Goal: Task Accomplishment & Management: Complete application form

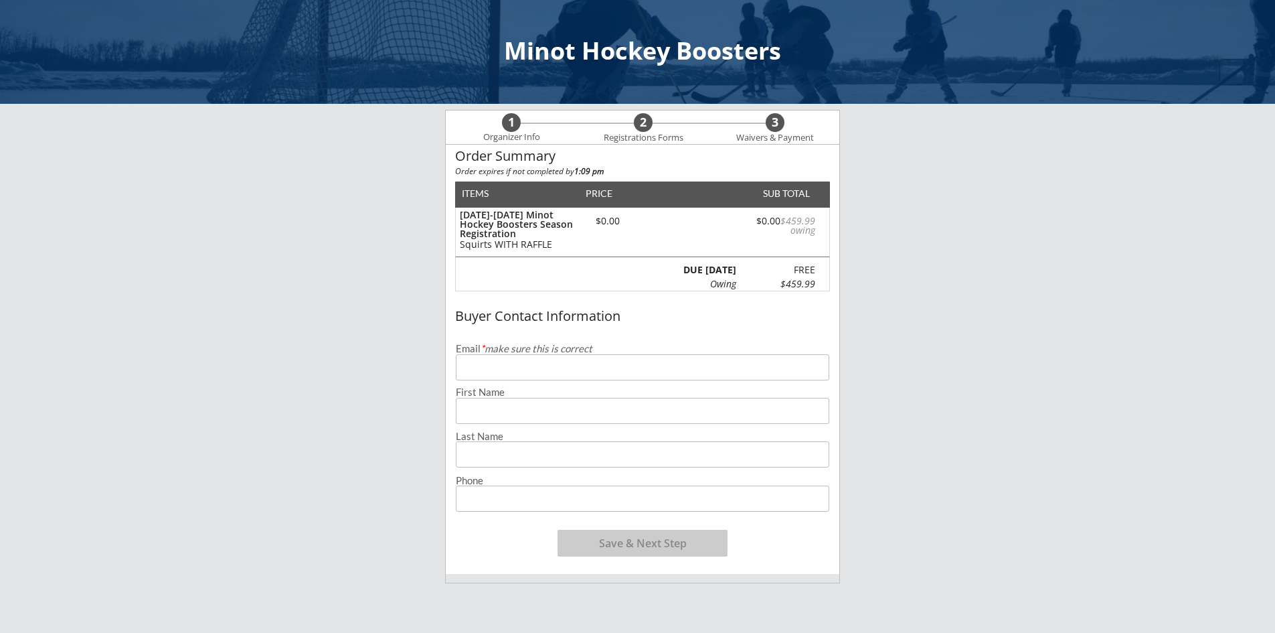
click at [600, 367] on input "email" at bounding box center [642, 367] width 373 height 26
type input "[MEDICAL_DATA][EMAIL_ADDRESS][DOMAIN_NAME]"
type input "[MEDICAL_DATA]"
type input "[PERSON_NAME]"
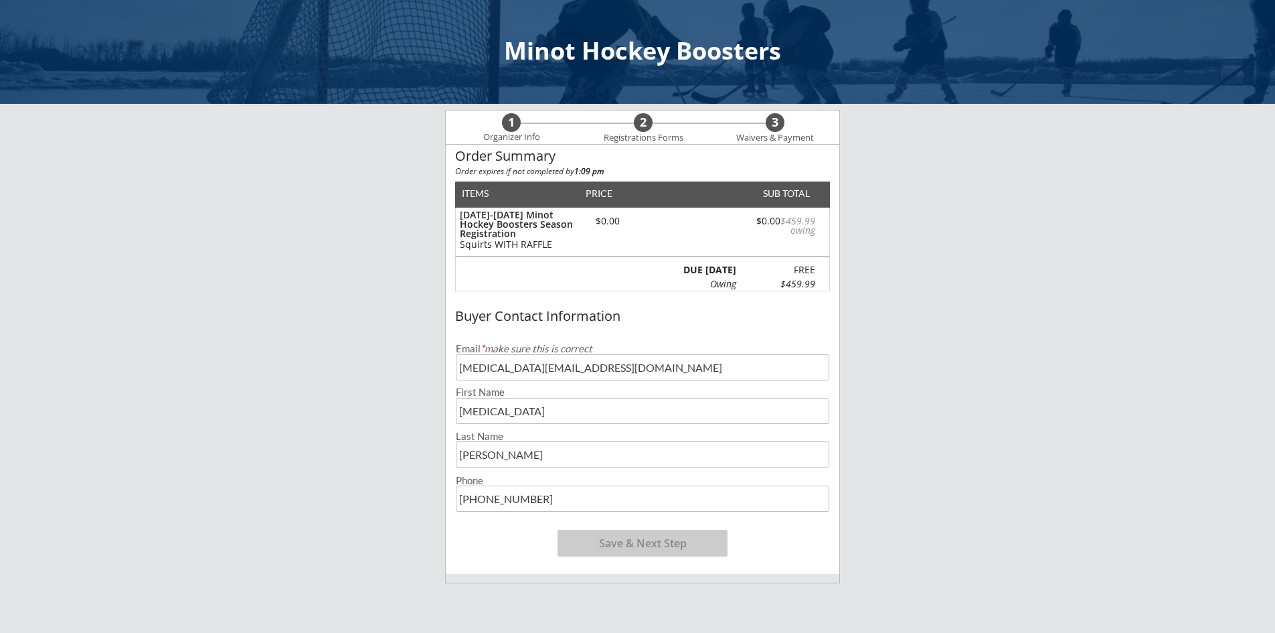
type input "[PHONE_NUMBER]"
click at [635, 546] on button "Save & Next Step" at bounding box center [643, 542] width 170 height 27
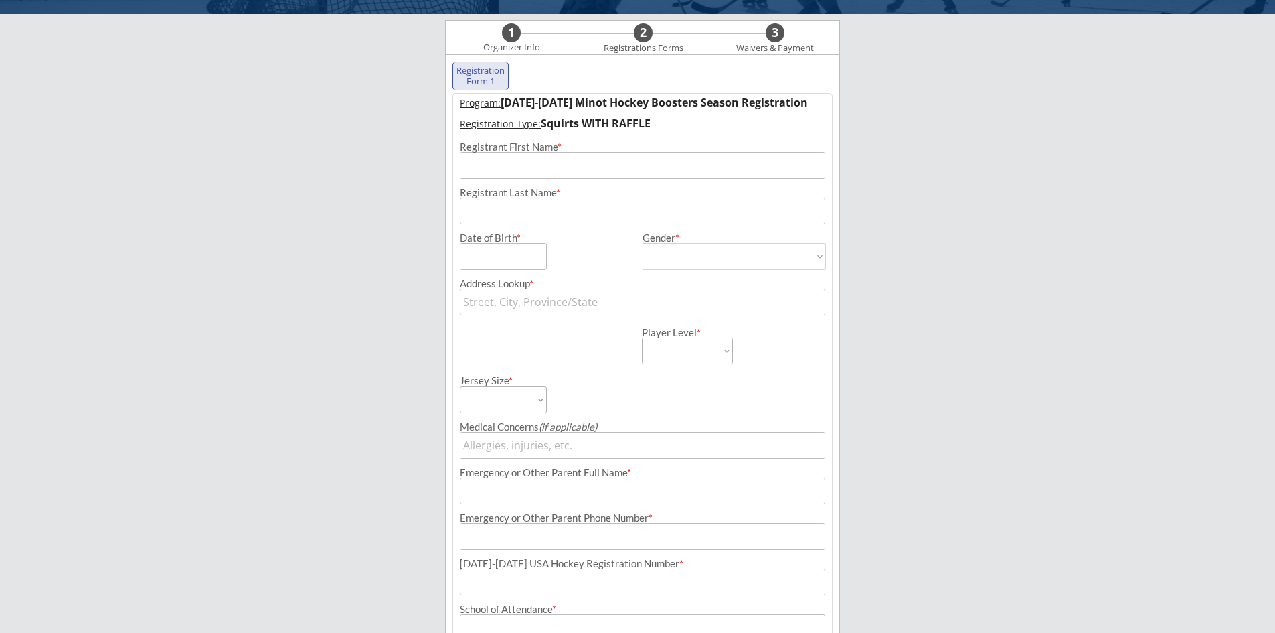
scroll to position [96, 0]
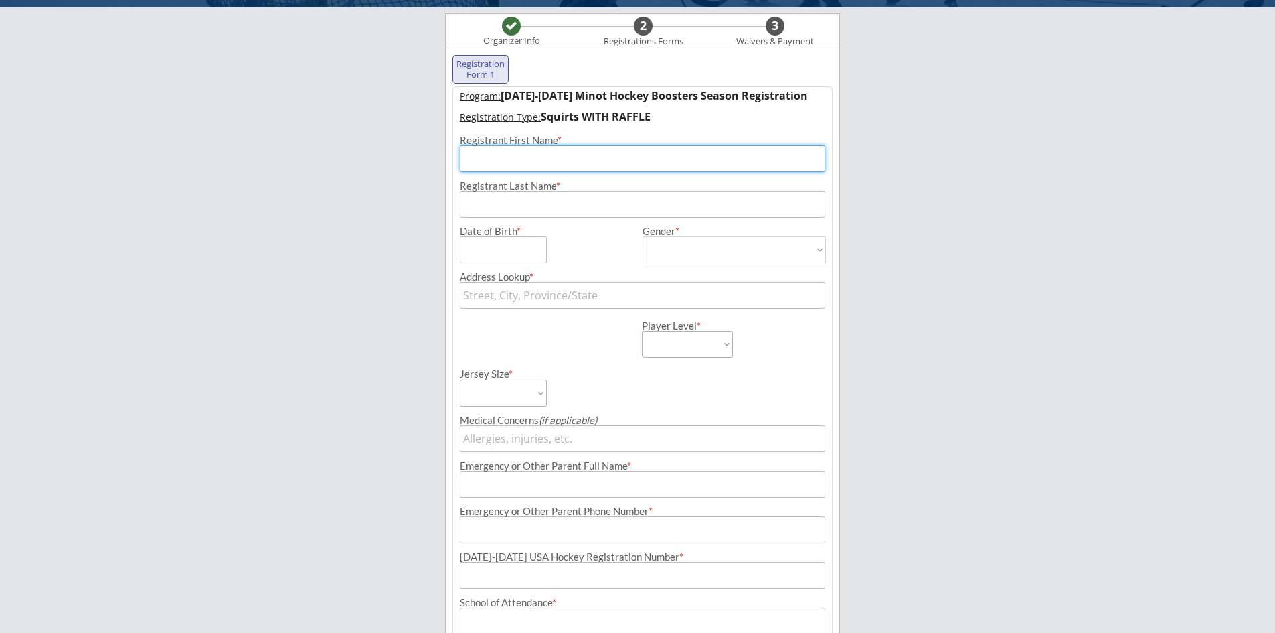
click at [568, 147] on input "input" at bounding box center [642, 158] width 365 height 27
type input "Riot"
click at [617, 211] on input "input" at bounding box center [642, 204] width 365 height 27
type input "HansenDaggett"
click at [520, 250] on input "input" at bounding box center [503, 249] width 87 height 27
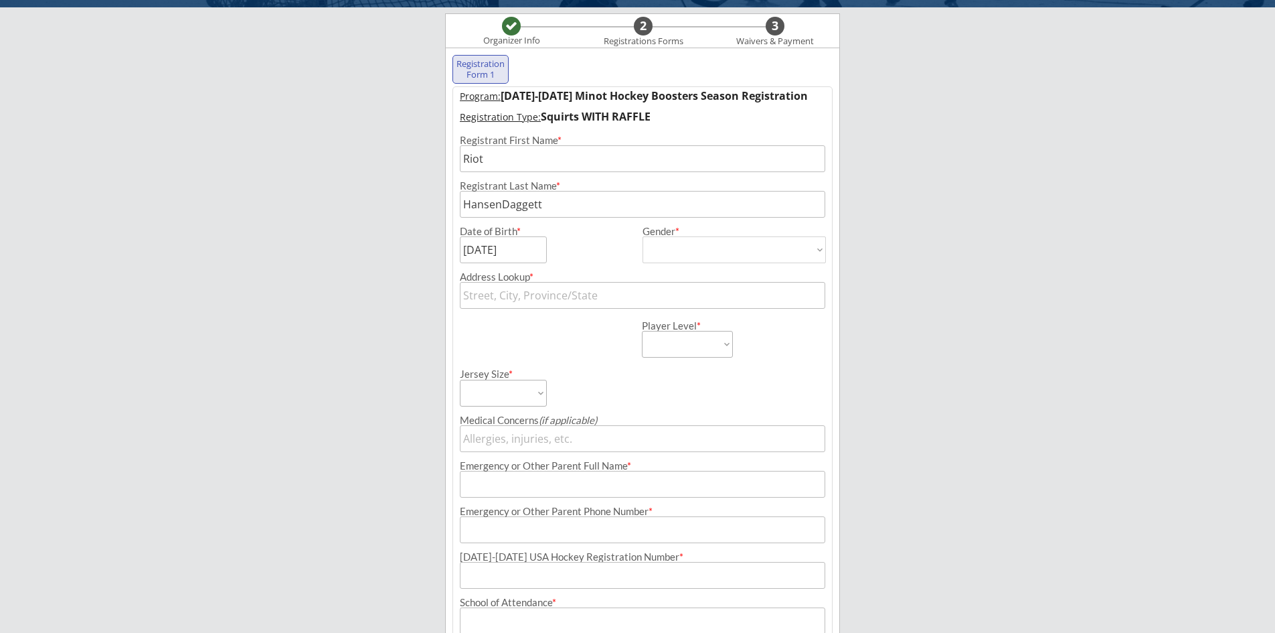
type input "[DATE]"
click at [663, 238] on select "[DEMOGRAPHIC_DATA] [DEMOGRAPHIC_DATA]" at bounding box center [734, 249] width 183 height 27
select select ""[DEMOGRAPHIC_DATA]""
click at [643, 236] on select "[DEMOGRAPHIC_DATA] [DEMOGRAPHIC_DATA]" at bounding box center [734, 249] width 183 height 27
type input "[DEMOGRAPHIC_DATA]"
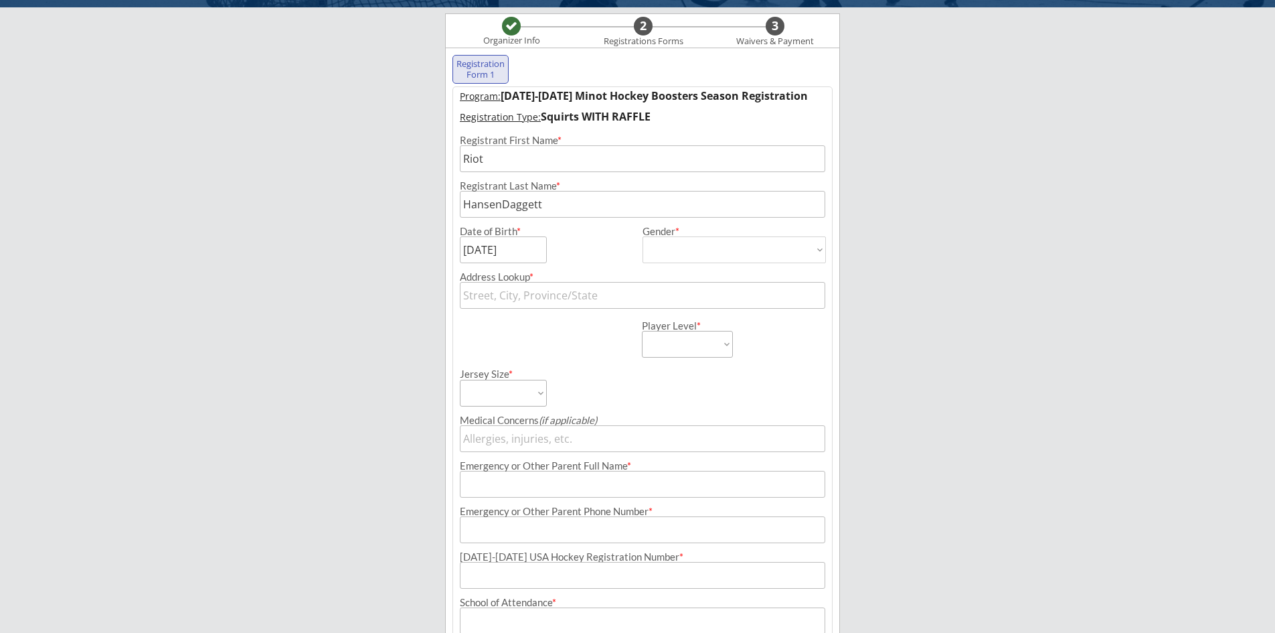
click at [634, 288] on input "text" at bounding box center [642, 295] width 365 height 27
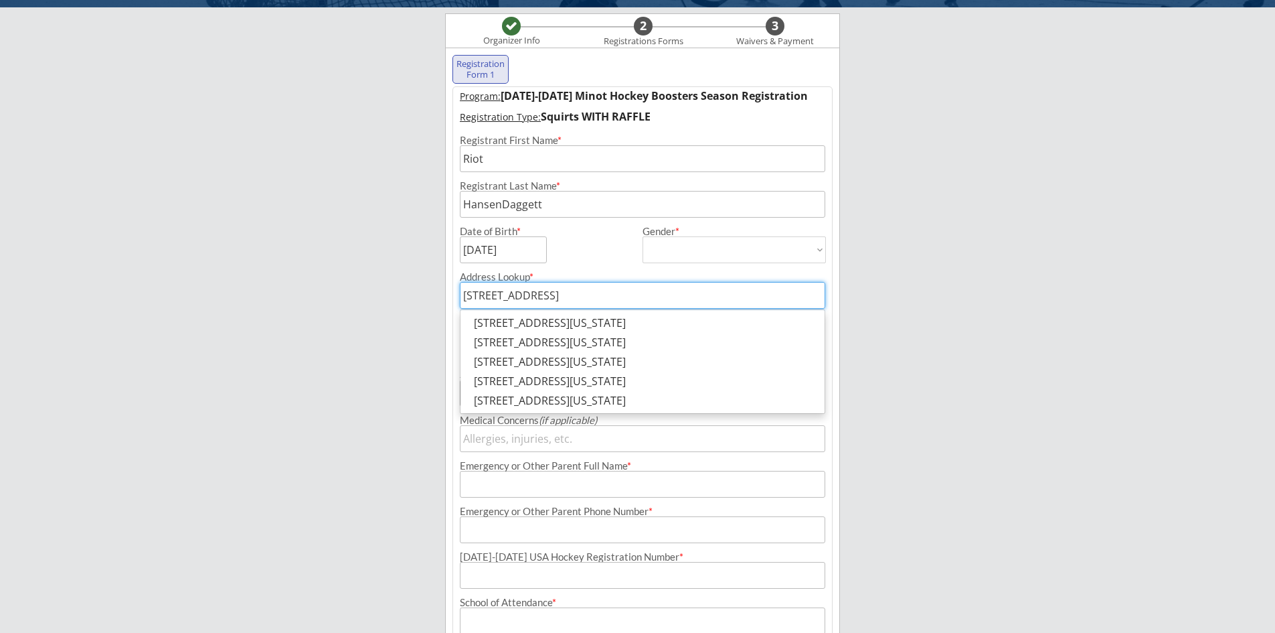
type input "[STREET_ADDRESS]"
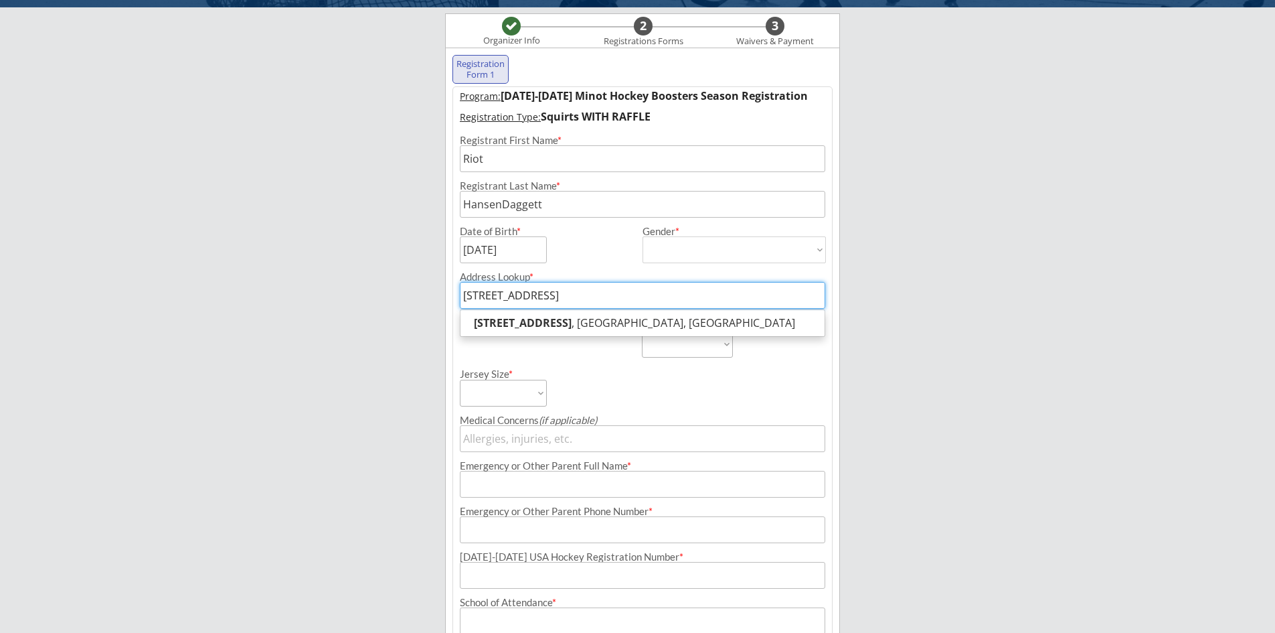
type input "[STREET_ADDRESS],"
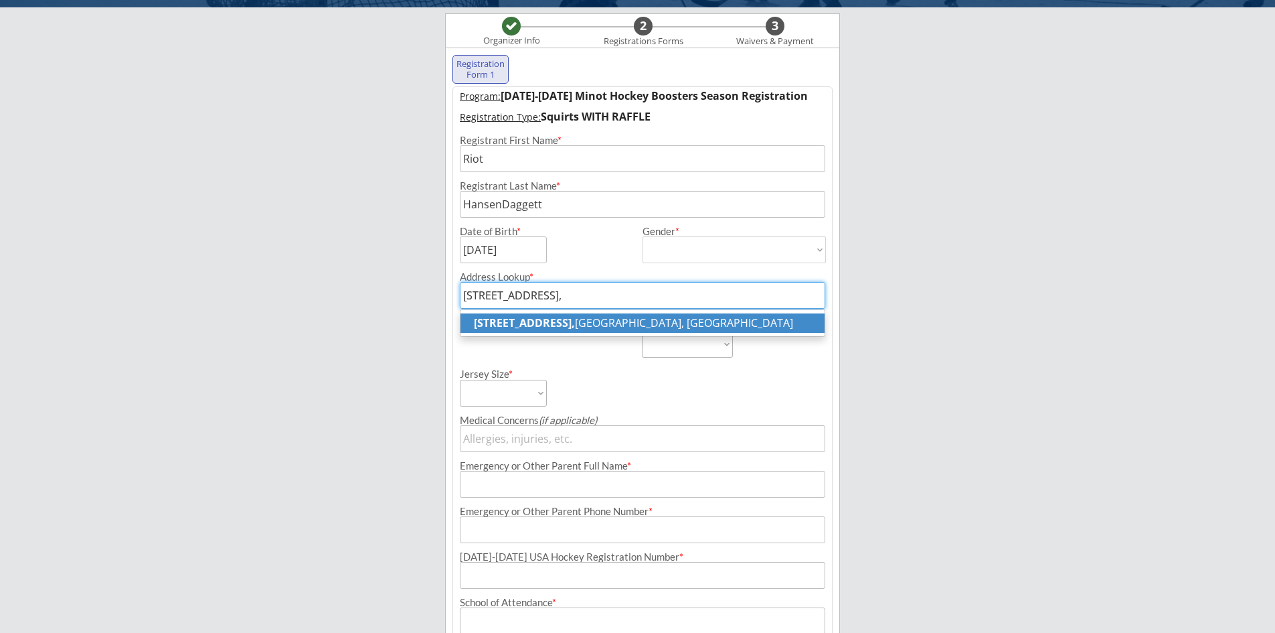
click at [612, 324] on p "[STREET_ADDRESS]" at bounding box center [643, 322] width 364 height 19
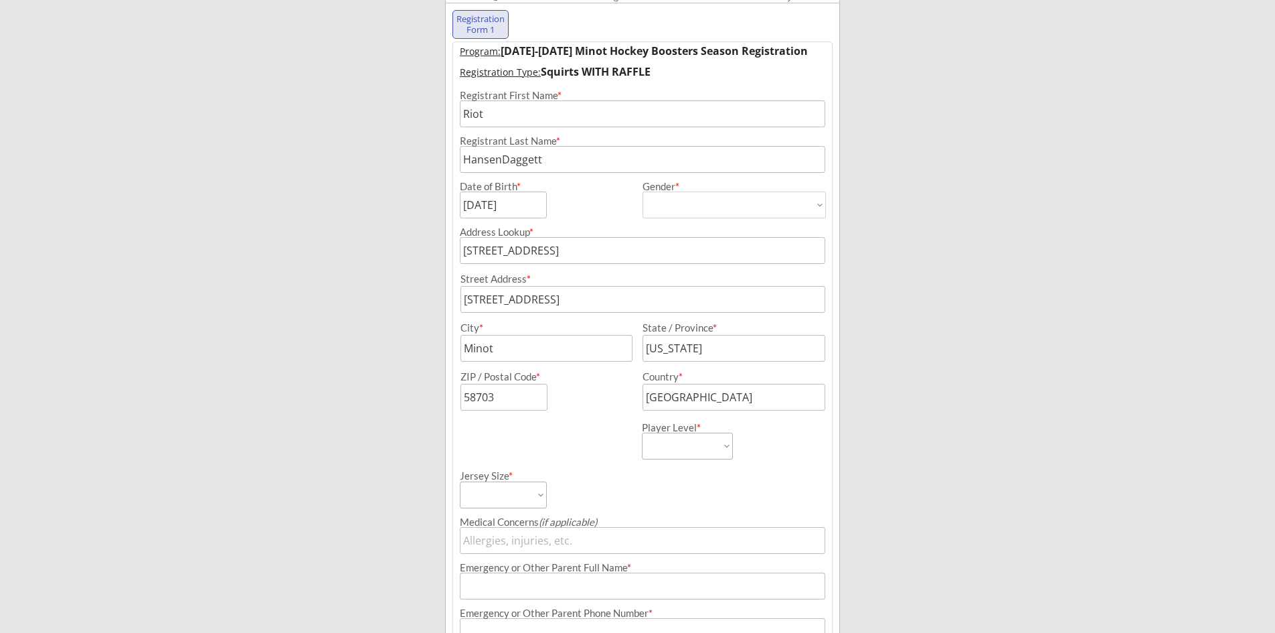
scroll to position [163, 0]
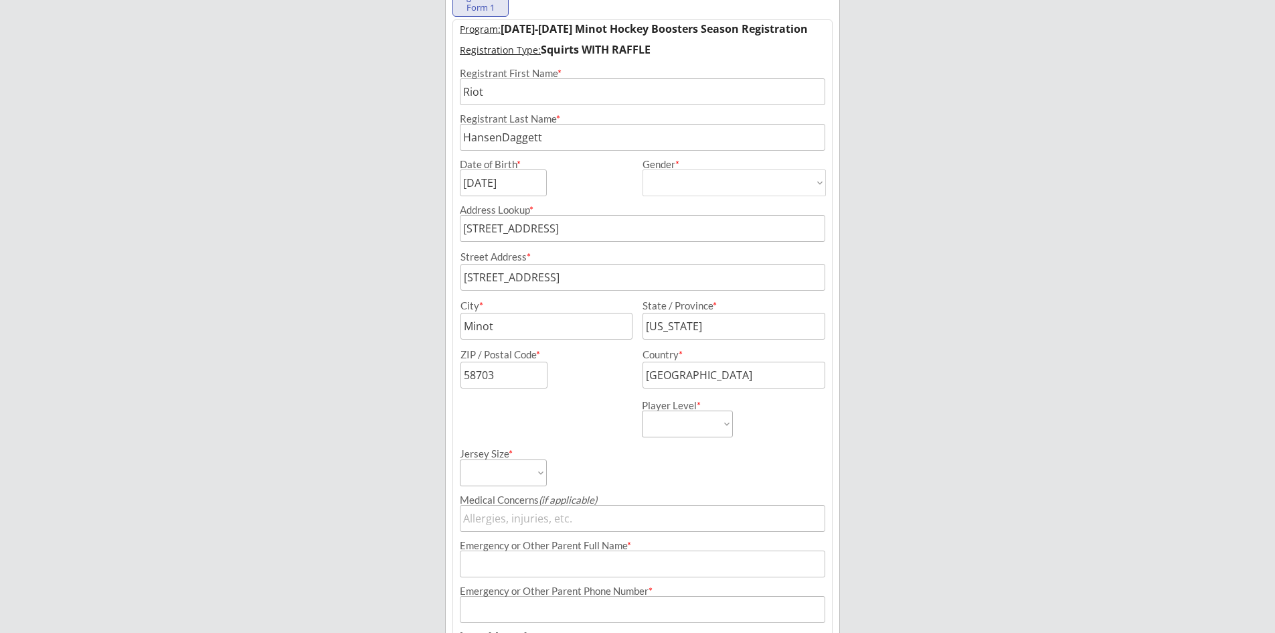
type input "[STREET_ADDRESS]"
click at [701, 426] on select "Learn to Play Boys Learn to Play Girls Maroon Mites Gold/White Mites Squirts Pe…" at bounding box center [687, 423] width 91 height 27
select select ""Squirts""
click at [642, 410] on select "Learn to Play Boys Learn to Play Girls Maroon Mites Gold/White Mites Squirts Pe…" at bounding box center [687, 423] width 91 height 27
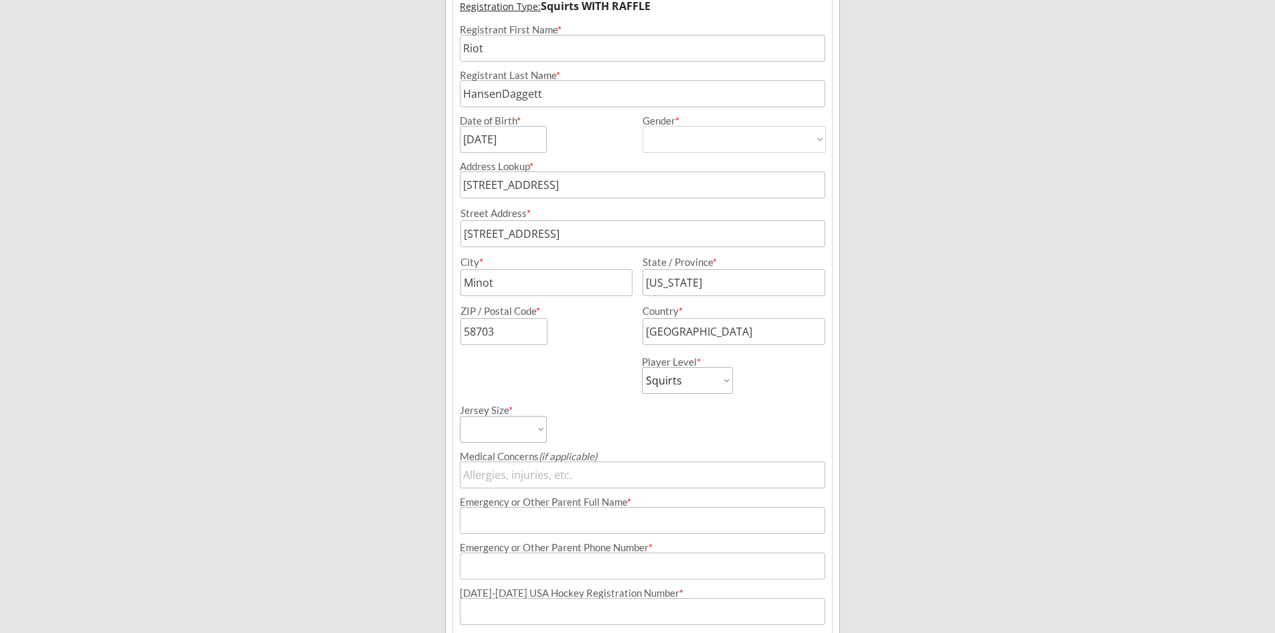
scroll to position [230, 0]
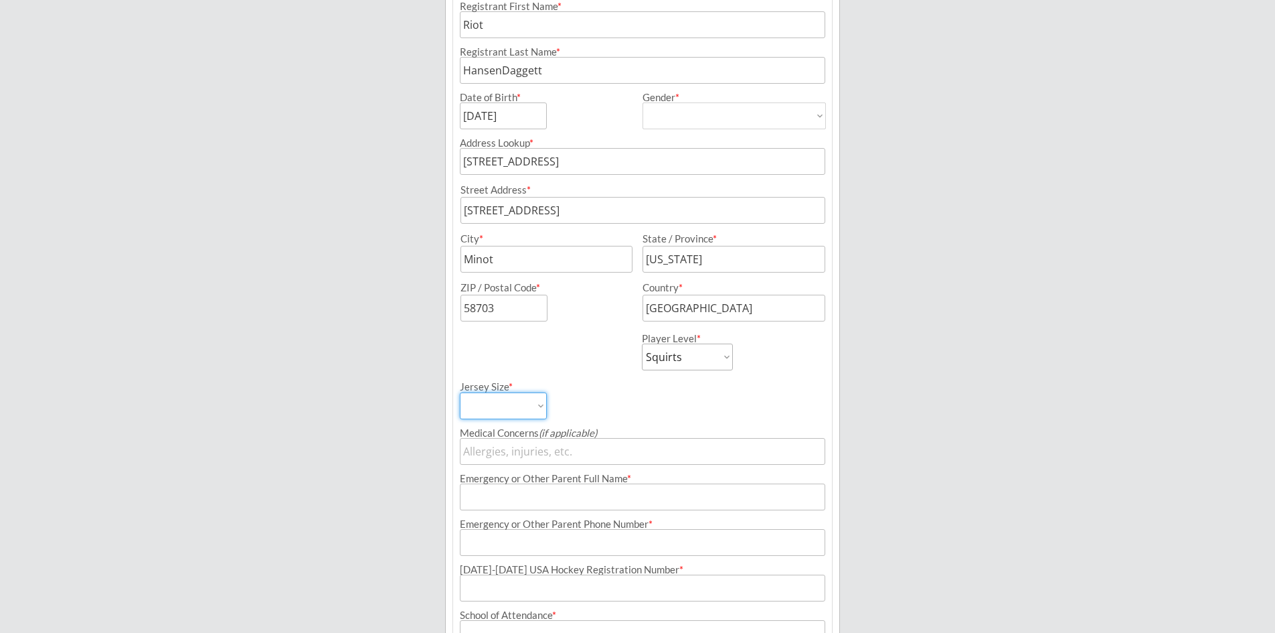
click at [529, 414] on select "Adult Small Adult Medium Adult Large Adult XL Goalie Cut" at bounding box center [503, 405] width 87 height 27
select select ""Adult Small""
click at [460, 392] on select "Adult Small Adult Medium Adult Large Adult XL Goalie Cut" at bounding box center [503, 405] width 87 height 27
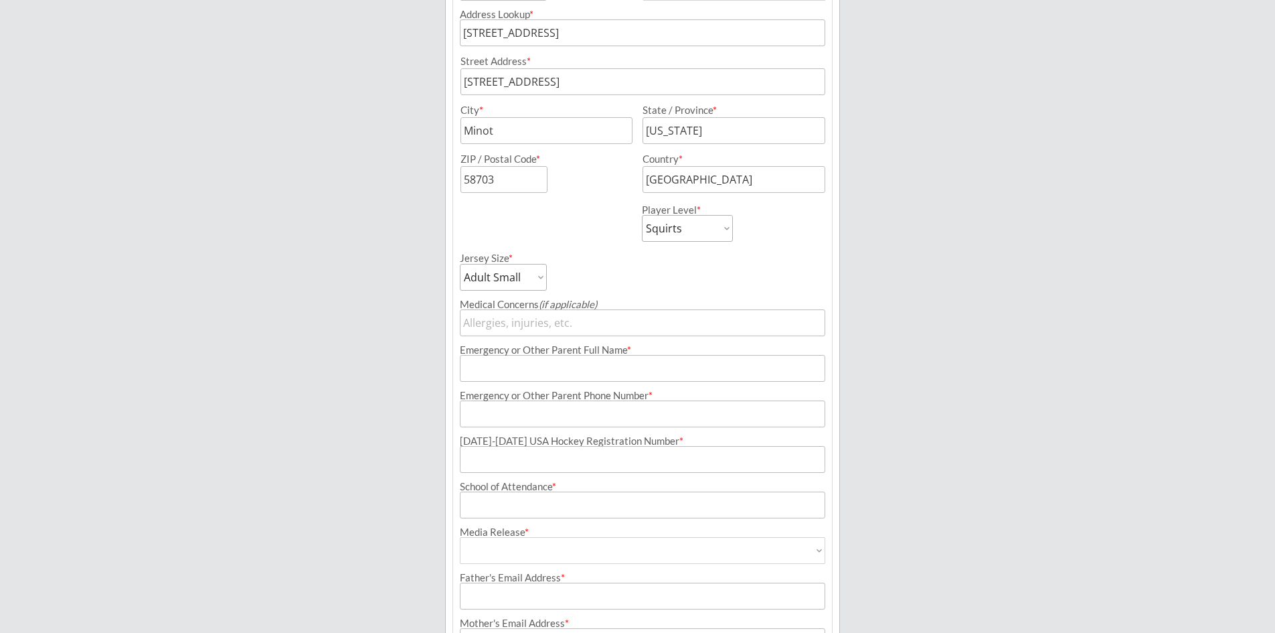
scroll to position [364, 0]
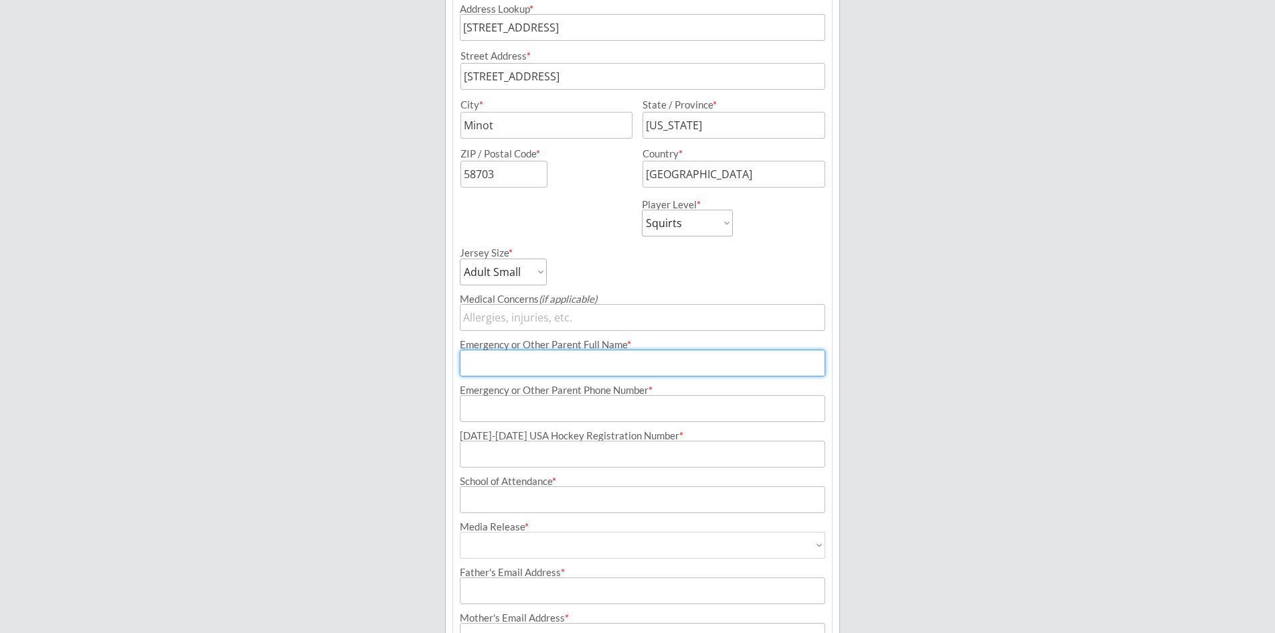
click at [715, 356] on input "input" at bounding box center [642, 362] width 365 height 27
type input "[PERSON_NAME]"
click at [659, 408] on input "input" at bounding box center [642, 408] width 365 height 27
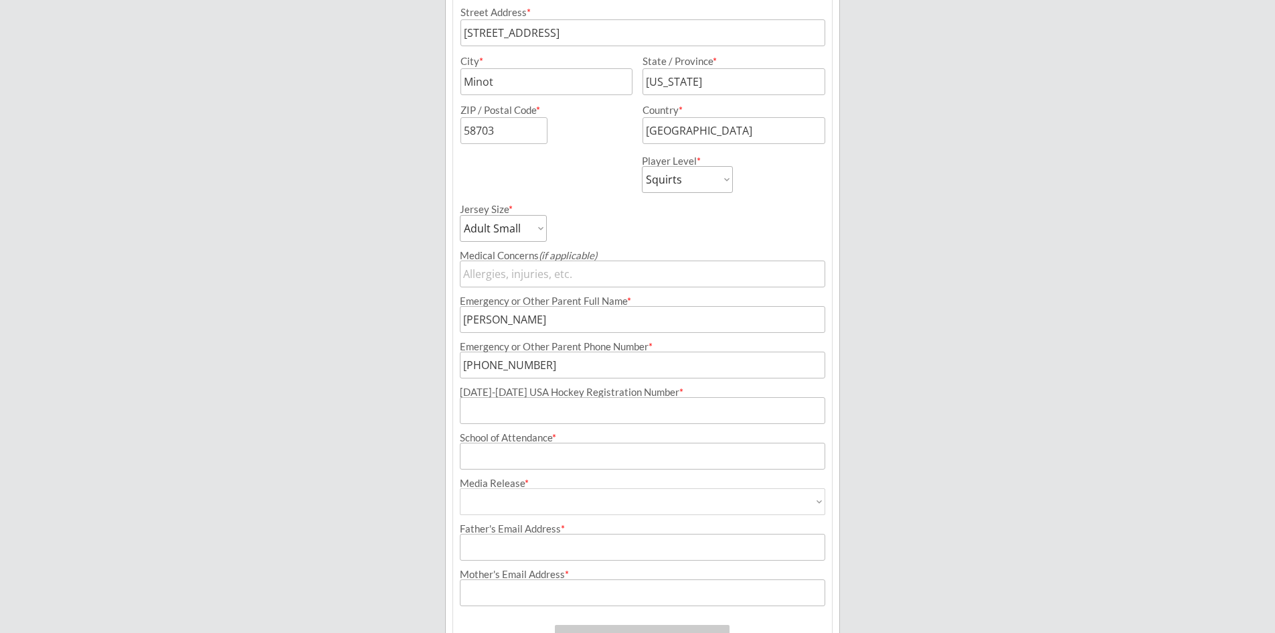
scroll to position [431, 0]
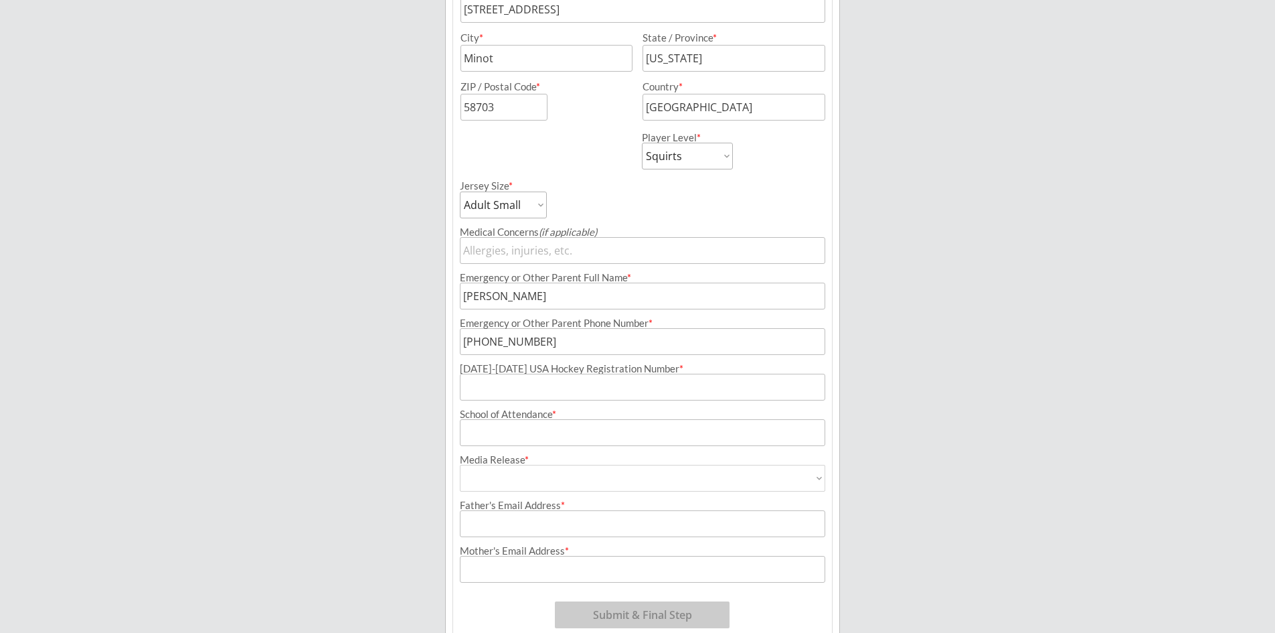
type input "[PHONE_NUMBER]"
click at [671, 427] on input "input" at bounding box center [642, 432] width 365 height 27
type input "[GEOGRAPHIC_DATA]"
click at [697, 465] on select "Yes No" at bounding box center [642, 478] width 365 height 27
select select ""Yes""
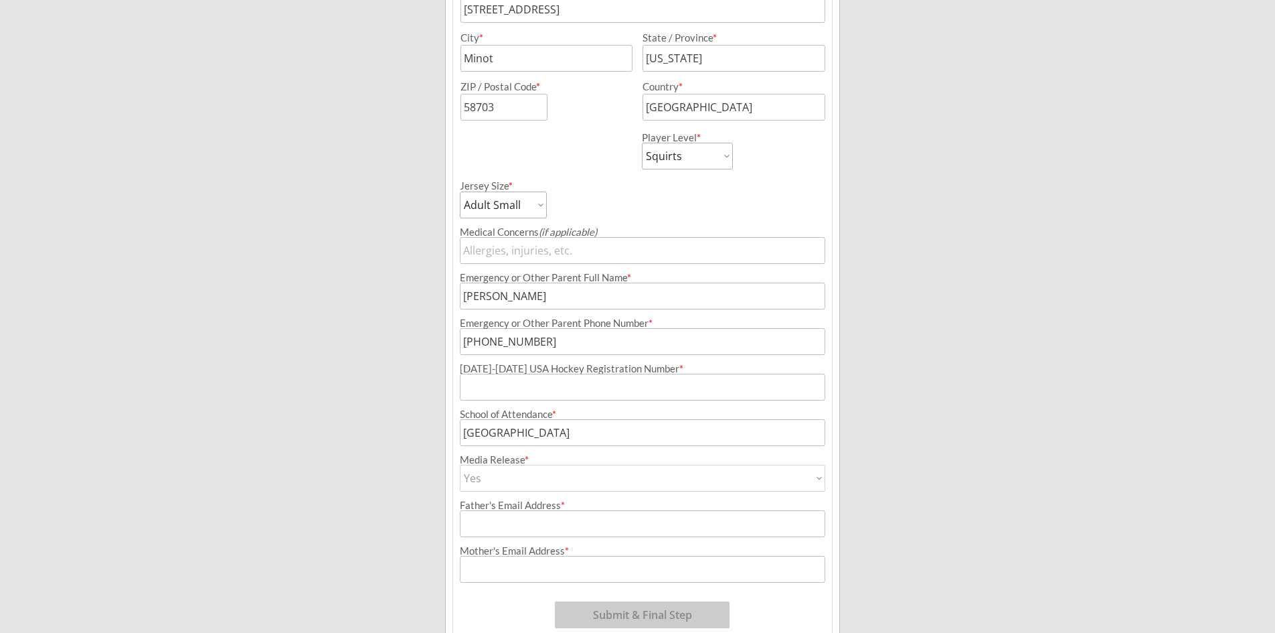
click at [460, 465] on select "Yes No" at bounding box center [642, 478] width 365 height 27
type input "Yes"
click at [678, 522] on input "input" at bounding box center [642, 523] width 365 height 27
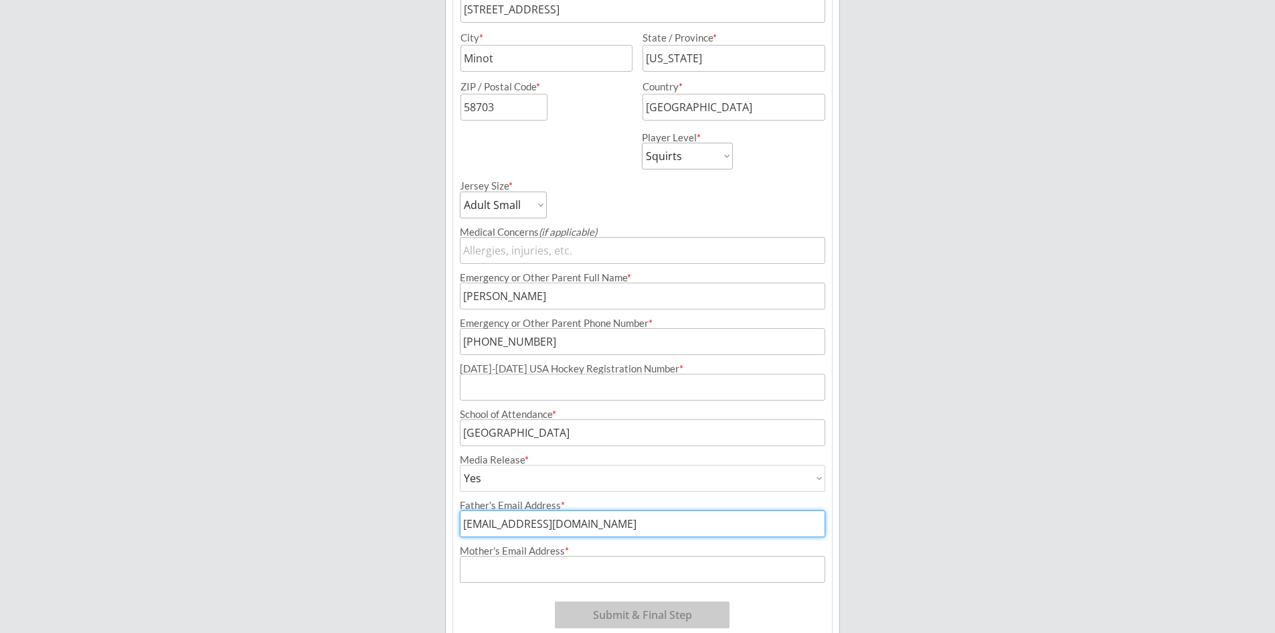
type input "[EMAIL_ADDRESS][DOMAIN_NAME]"
click at [624, 572] on input "input" at bounding box center [642, 569] width 365 height 27
type input "[MEDICAL_DATA][EMAIL_ADDRESS][DOMAIN_NAME]"
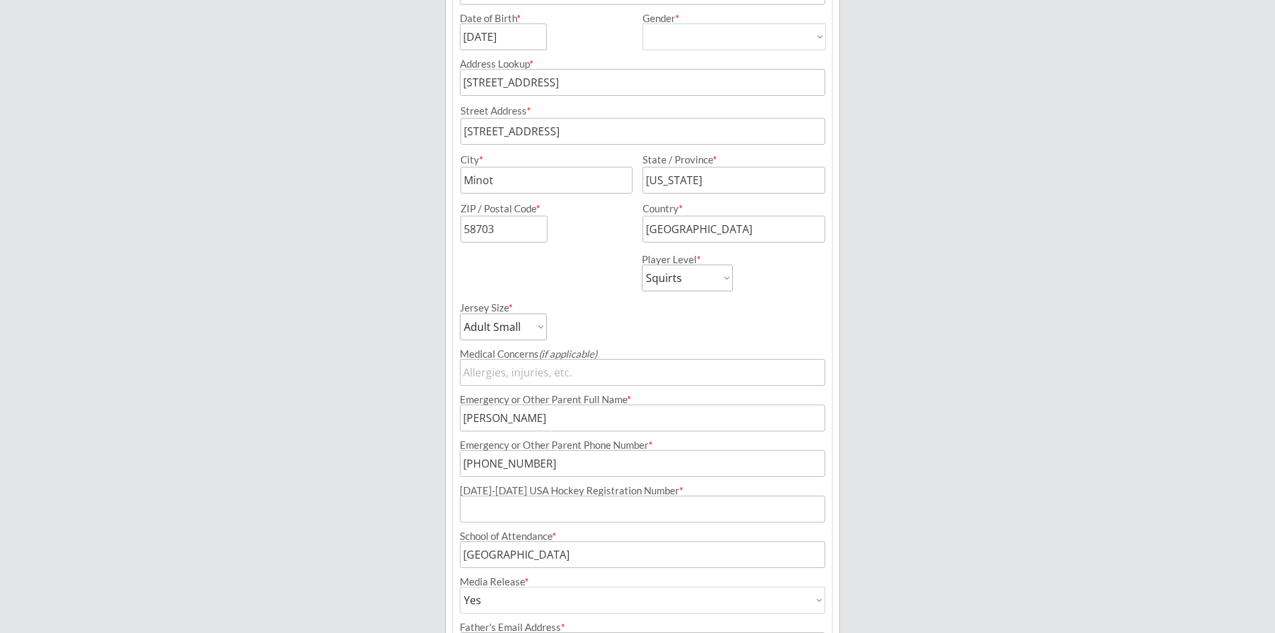
scroll to position [335, 0]
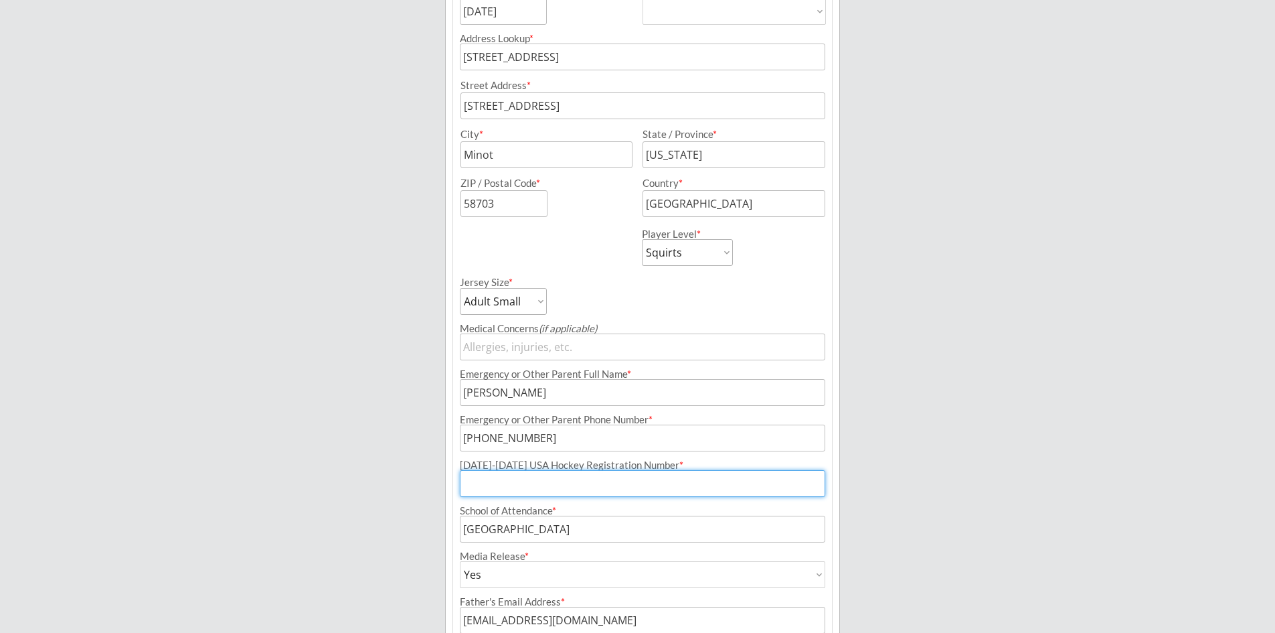
click at [539, 485] on input "input" at bounding box center [642, 483] width 365 height 27
paste input "252601607HANSE"
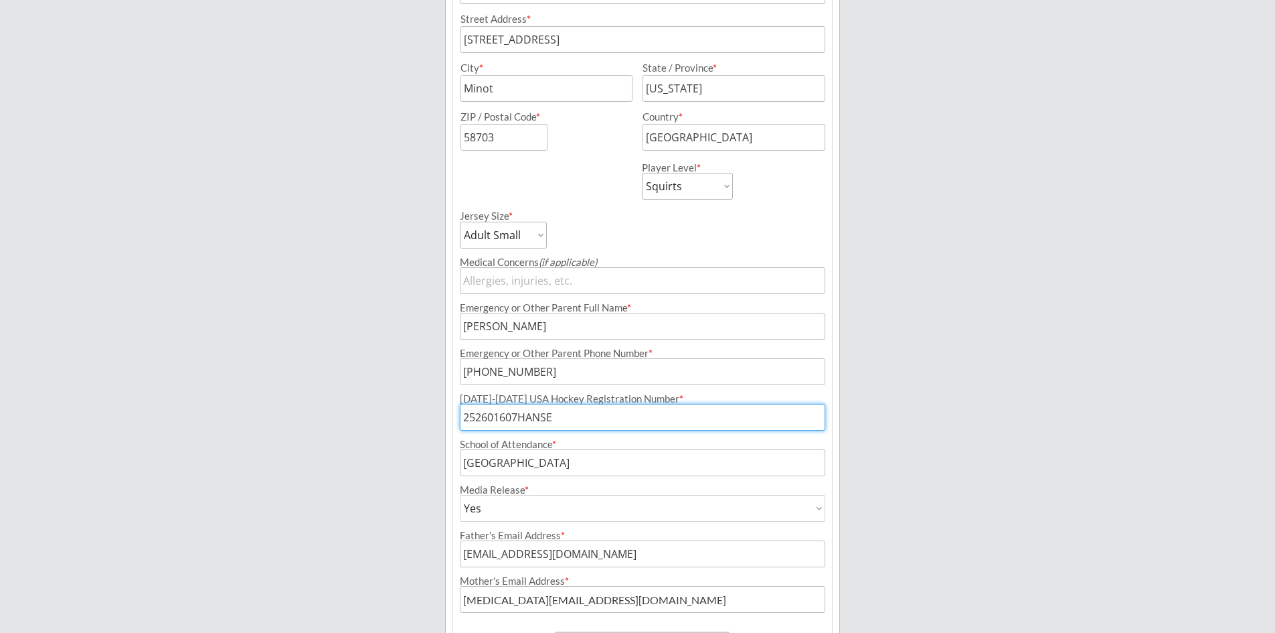
scroll to position [402, 0]
type input "252601607HANSE"
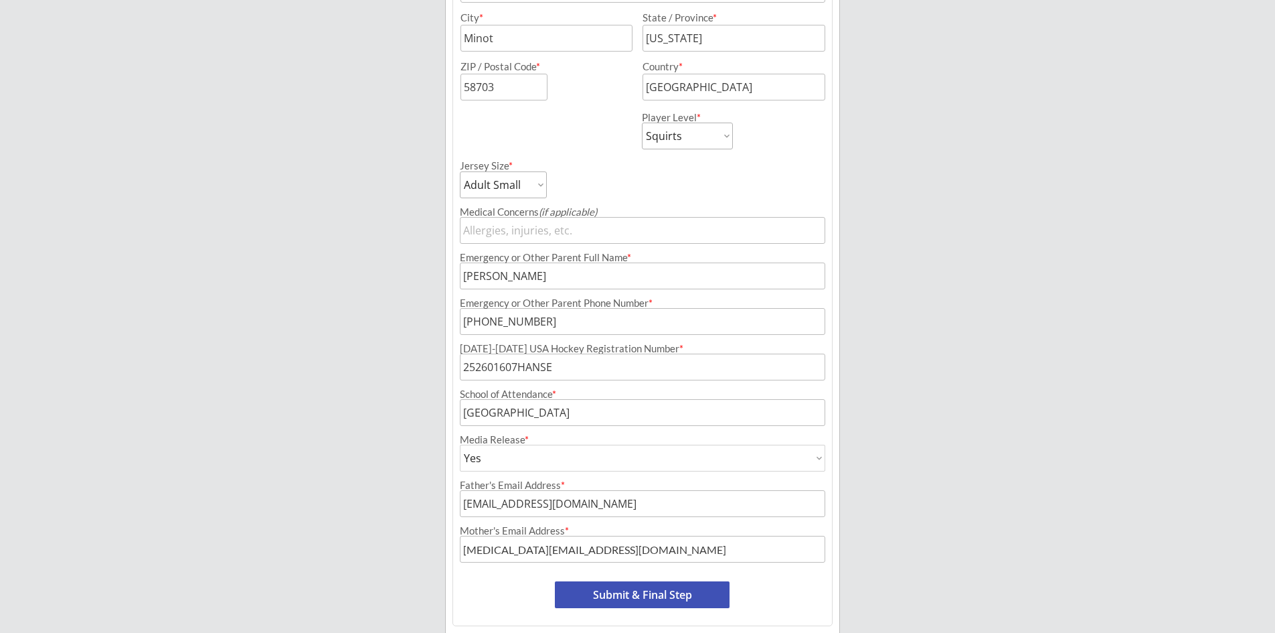
scroll to position [499, 0]
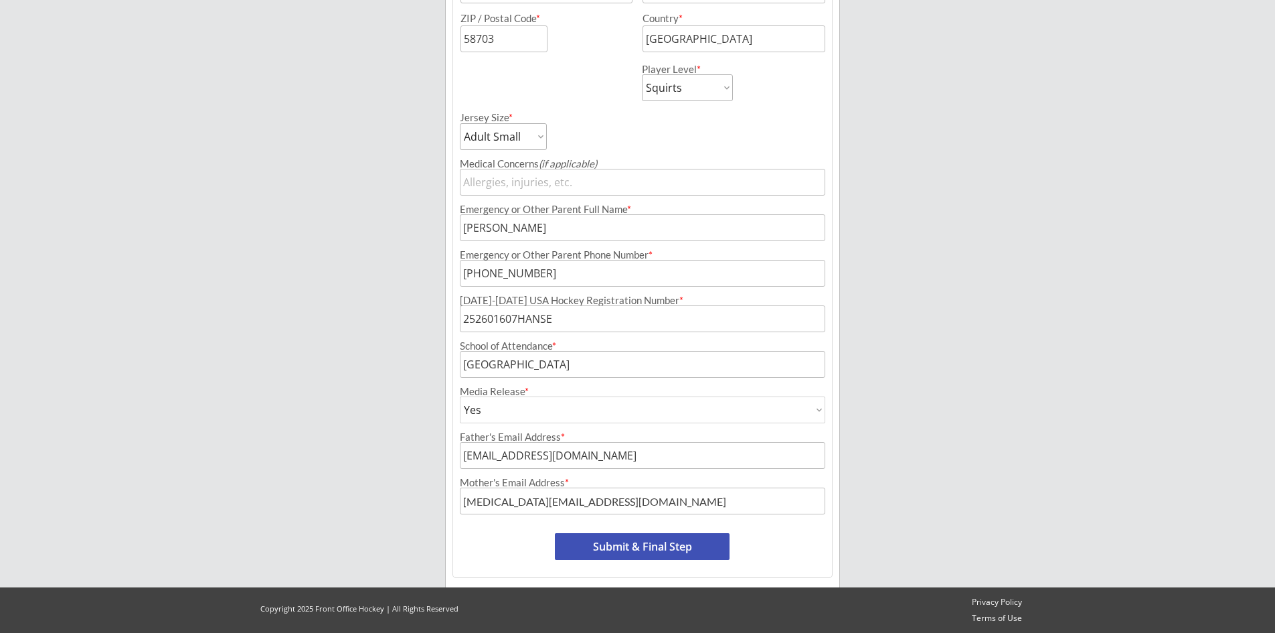
click at [631, 545] on button "Submit & Final Step" at bounding box center [642, 546] width 175 height 27
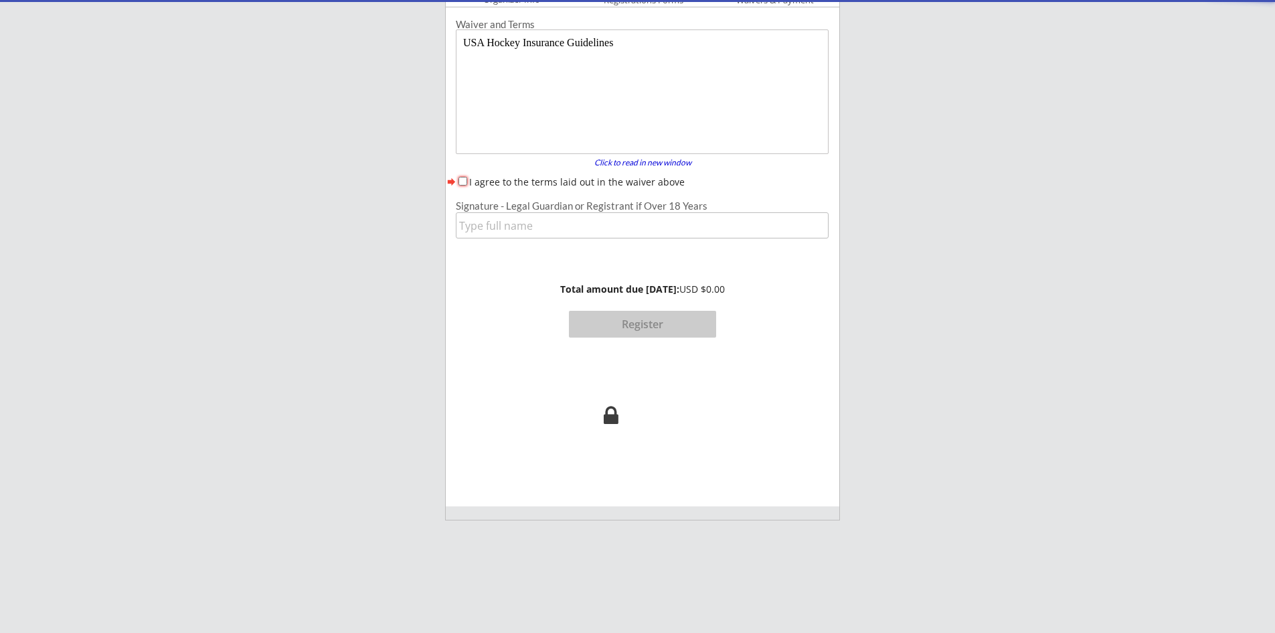
scroll to position [0, 0]
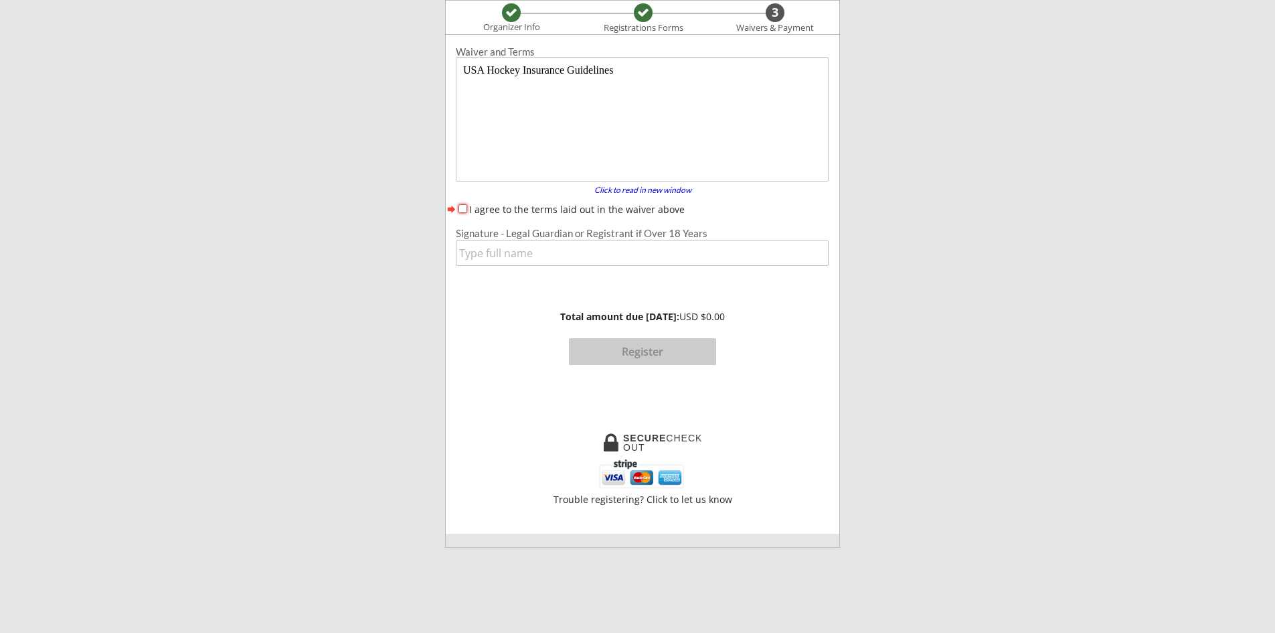
click at [303, 167] on div "Minot Hockey Boosters Organizer Info Registrations Forms 3 Waivers & Payment Re…" at bounding box center [637, 458] width 1275 height 1137
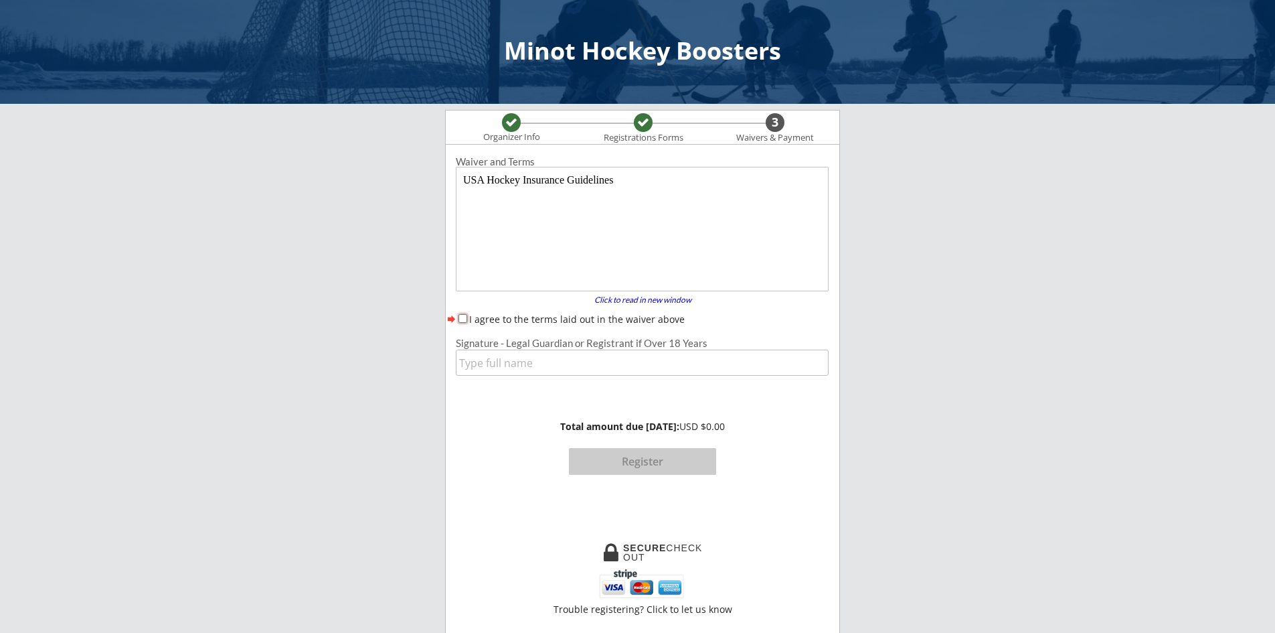
click at [462, 317] on input "I agree to the terms laid out in the waiver above" at bounding box center [463, 318] width 9 height 9
checkbox input "true"
click at [529, 361] on input "input" at bounding box center [642, 362] width 373 height 26
type input "[MEDICAL_DATA][PERSON_NAME]"
click at [664, 462] on button "Register" at bounding box center [642, 461] width 147 height 27
